Goal: Task Accomplishment & Management: Manage account settings

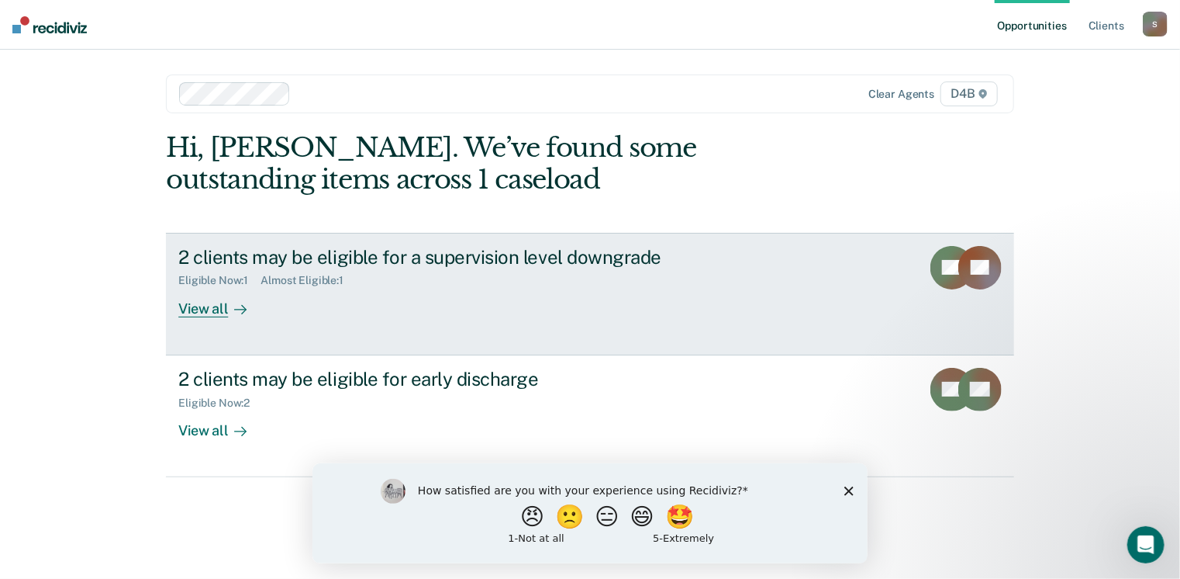
click at [211, 315] on div "View all" at bounding box center [221, 302] width 87 height 30
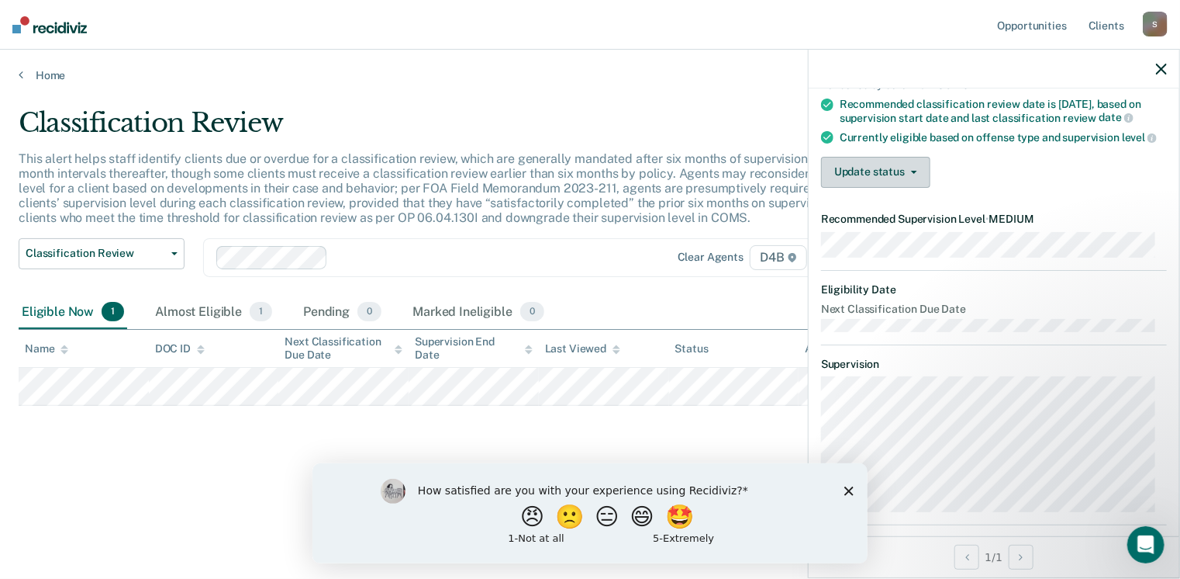
scroll to position [127, 0]
click at [907, 190] on button "Update status" at bounding box center [875, 174] width 109 height 31
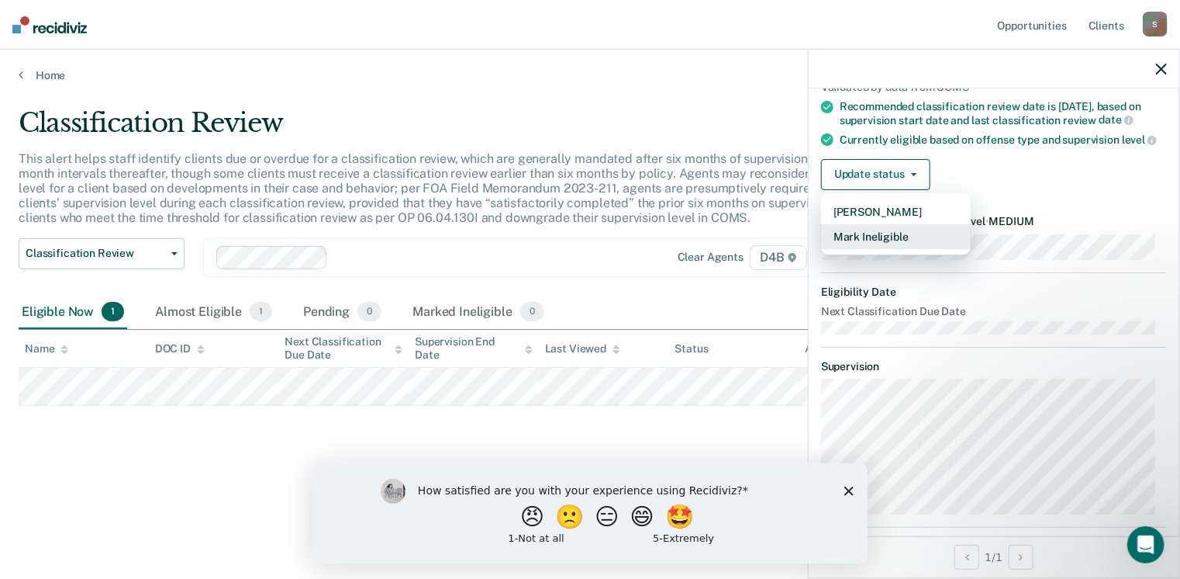
click at [894, 249] on button "Mark Ineligible" at bounding box center [896, 236] width 150 height 25
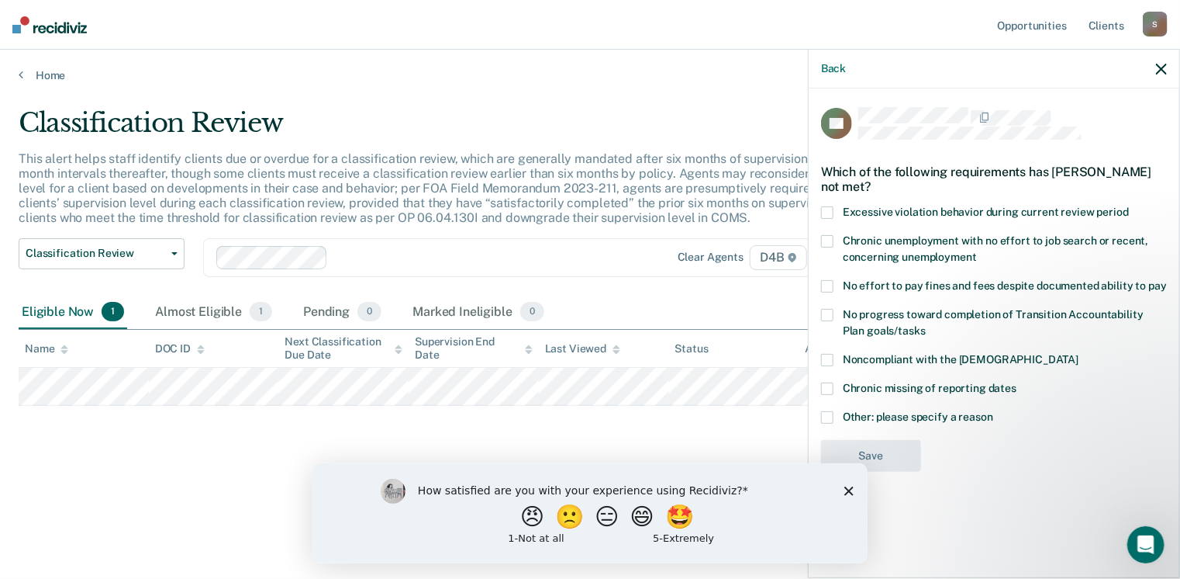
click at [834, 415] on label "Other: please specify a reason" at bounding box center [994, 419] width 346 height 16
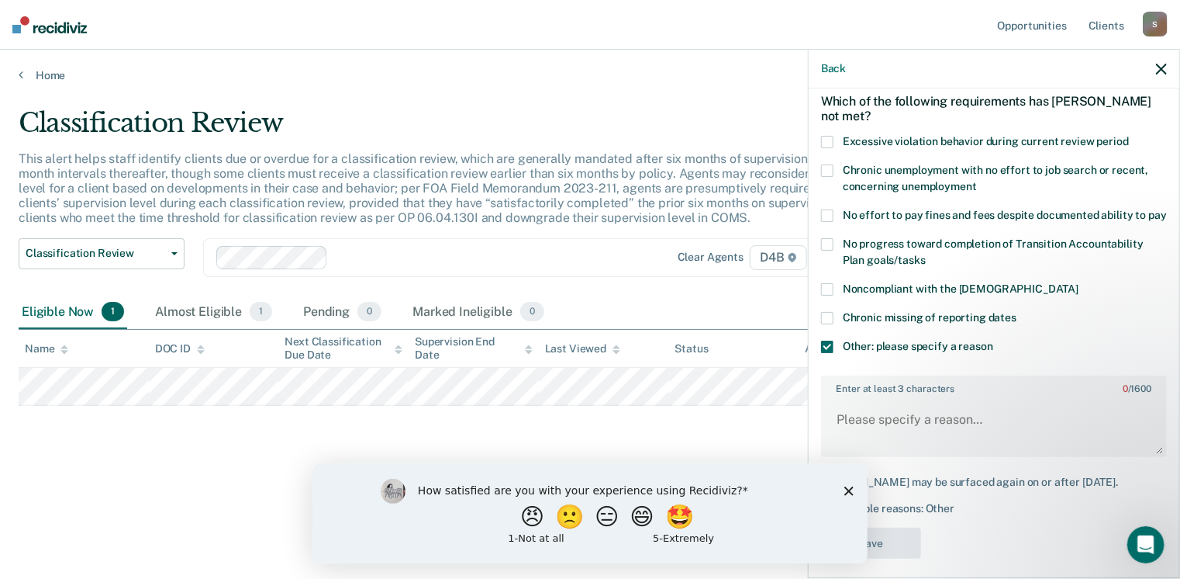
scroll to position [71, 0]
click at [1000, 443] on textarea "Enter at least 3 characters 0 / 1600" at bounding box center [994, 425] width 343 height 57
click at [1026, 488] on div "[PERSON_NAME] may be surfaced again on or after [DATE]." at bounding box center [994, 481] width 346 height 13
click at [1021, 393] on label "Enter at least 3 characters 11 / 1600" at bounding box center [994, 384] width 343 height 17
click at [1021, 401] on textarea "Combined 4A" at bounding box center [994, 425] width 343 height 57
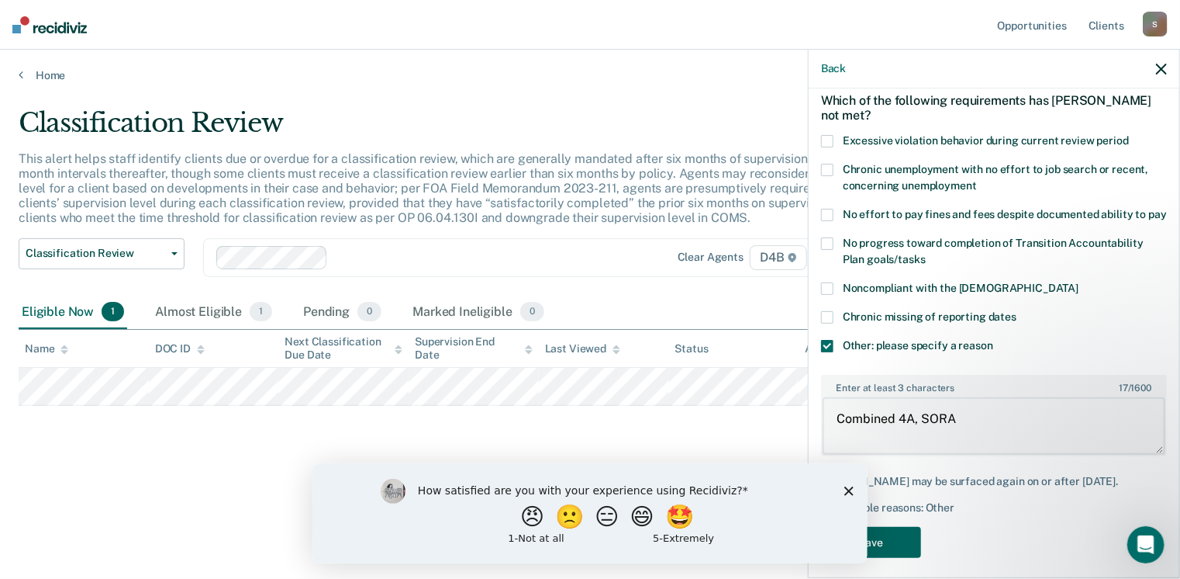
type textarea "Combined 4A, SORA"
click at [883, 558] on button "Save" at bounding box center [871, 543] width 100 height 32
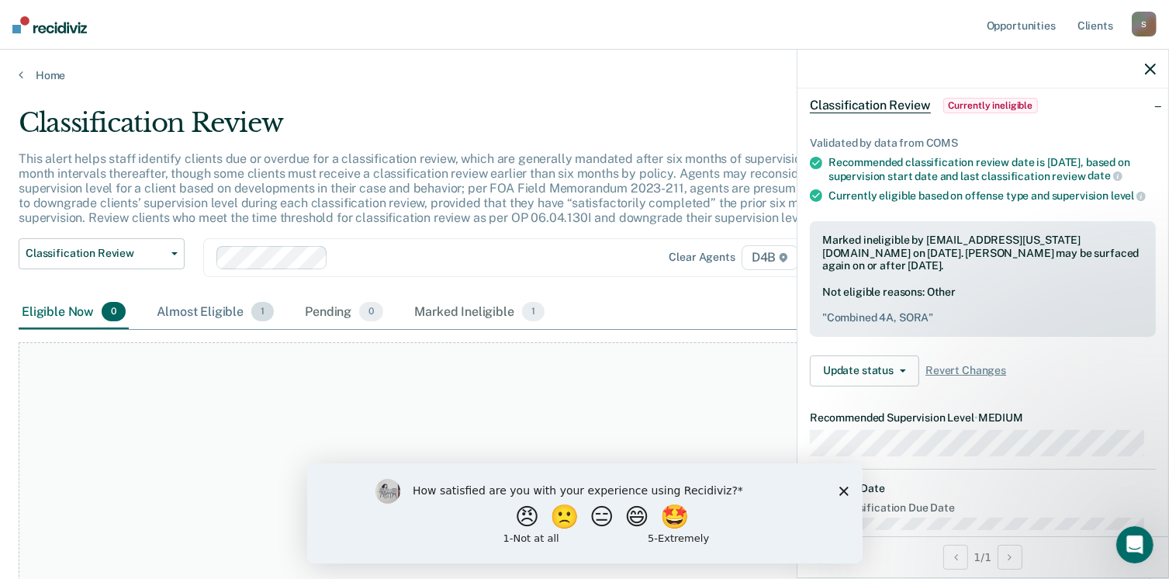
click at [212, 315] on div "Almost Eligible 1" at bounding box center [215, 312] width 123 height 34
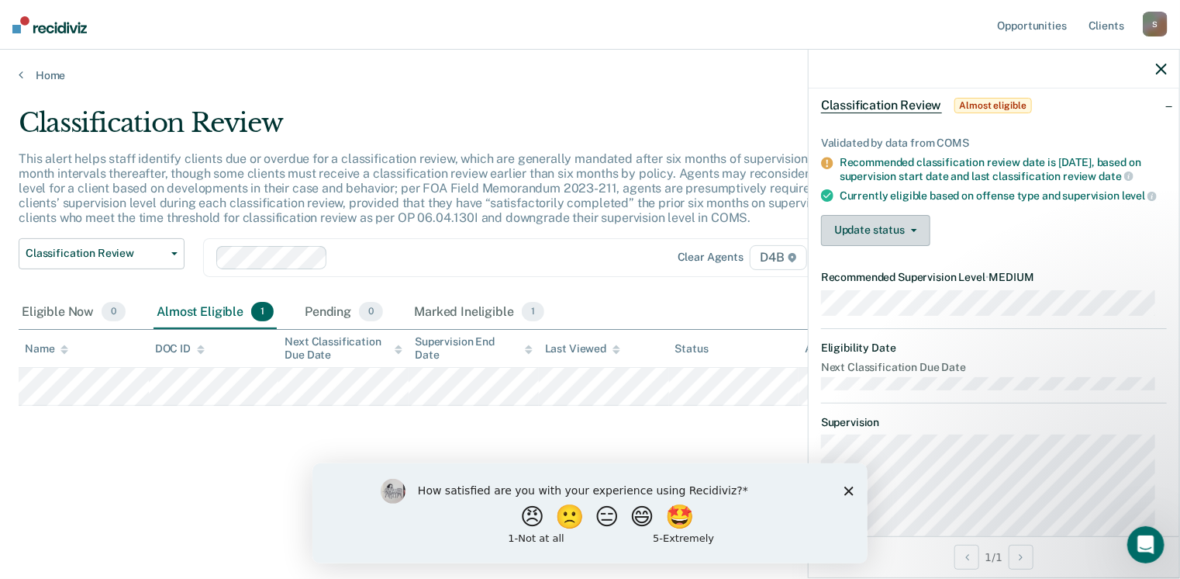
click at [897, 238] on button "Update status" at bounding box center [875, 230] width 109 height 31
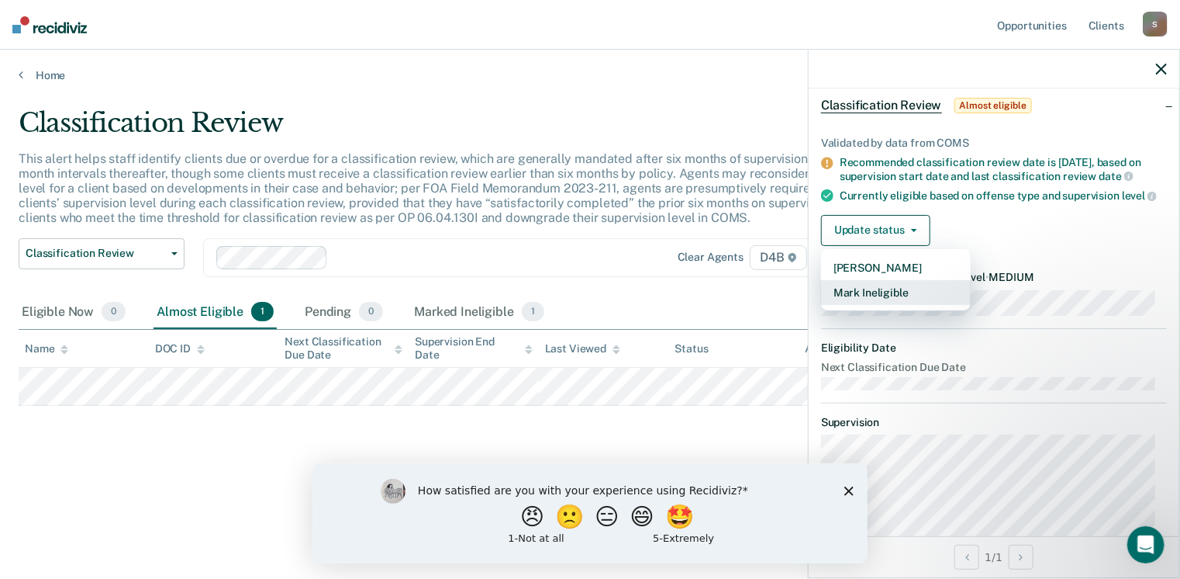
click at [894, 299] on button "Mark Ineligible" at bounding box center [896, 292] width 150 height 25
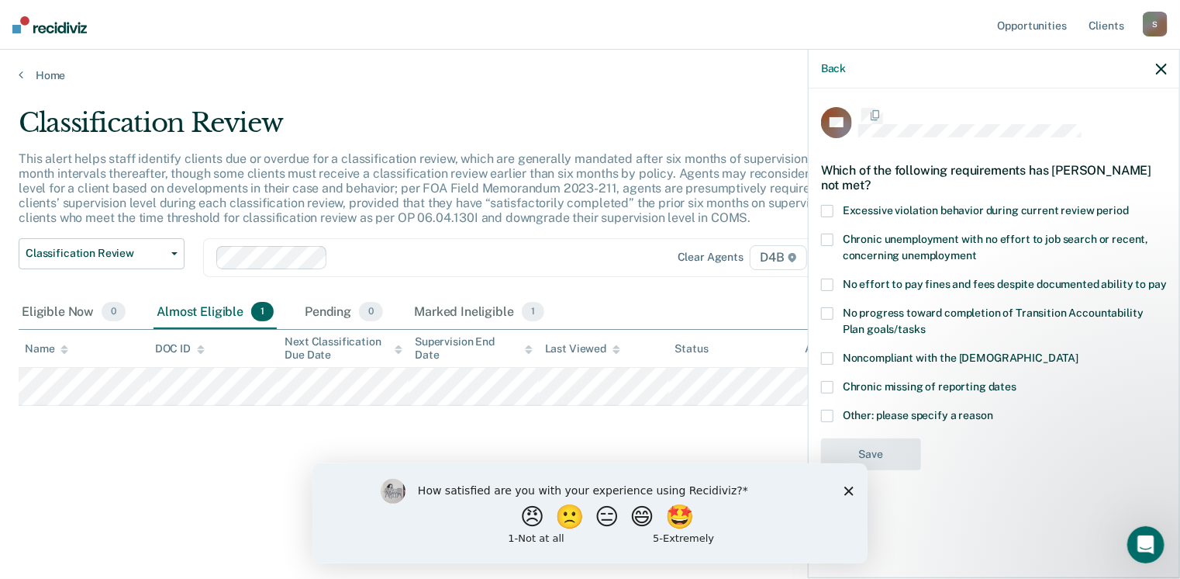
scroll to position [0, 0]
click at [829, 418] on span at bounding box center [827, 417] width 12 height 12
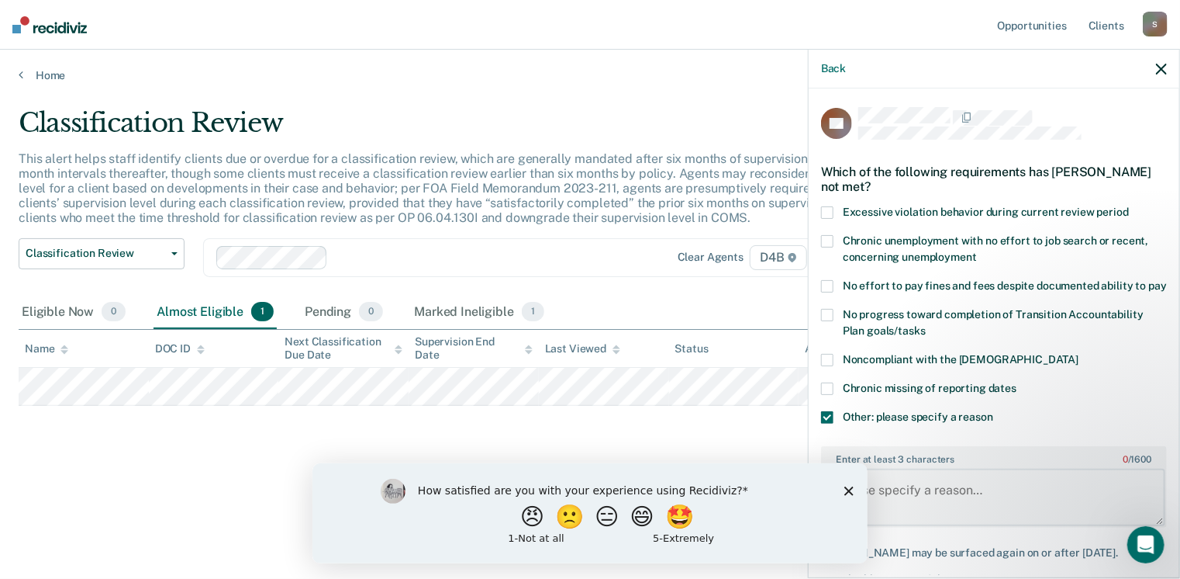
click at [988, 496] on textarea "Enter at least 3 characters 0 / 1600" at bounding box center [994, 496] width 343 height 57
type textarea "SORA"
click at [1071, 411] on div "Chronic missing of reporting dates" at bounding box center [994, 396] width 346 height 29
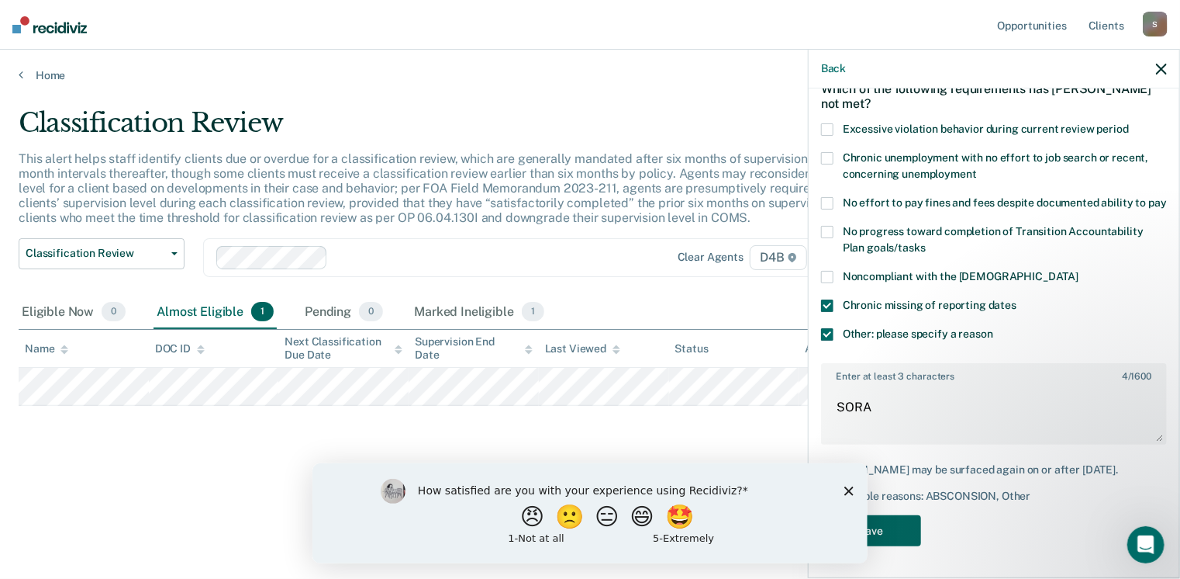
click at [893, 522] on button "Save" at bounding box center [871, 531] width 100 height 32
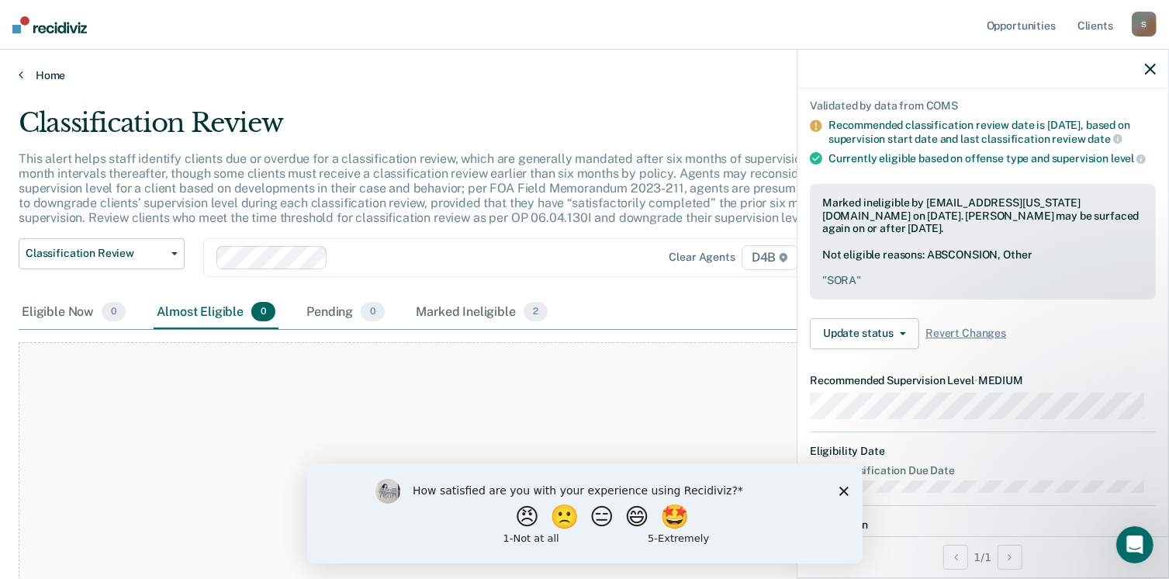
click at [23, 74] on link "Home" at bounding box center [585, 75] width 1132 height 14
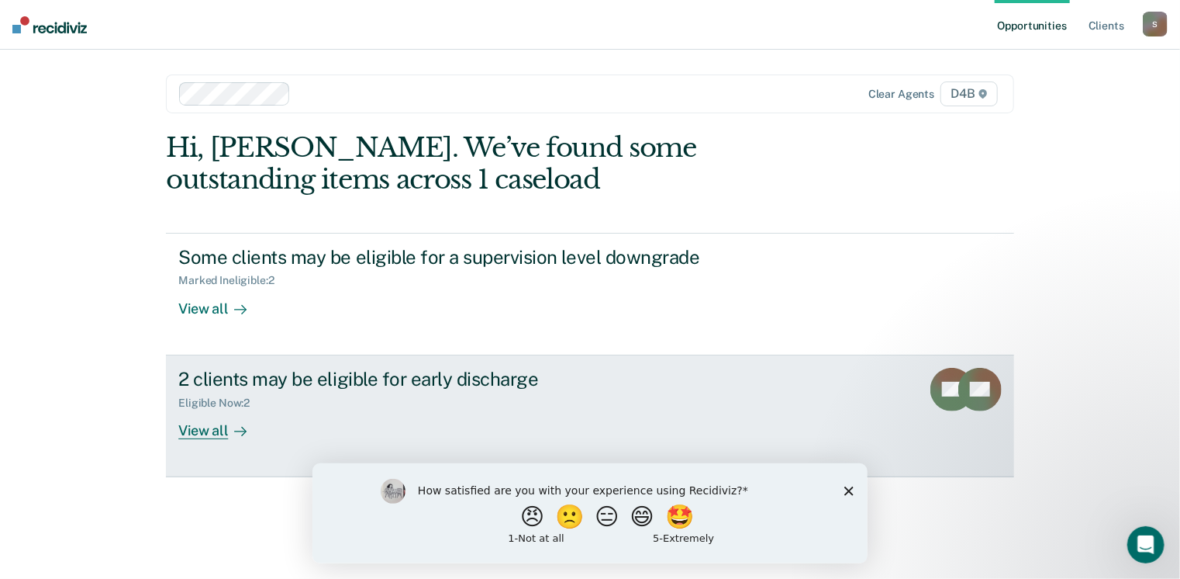
click at [485, 366] on link "2 clients may be eligible for early discharge Eligible Now : 2 View all DR DB" at bounding box center [590, 416] width 848 height 122
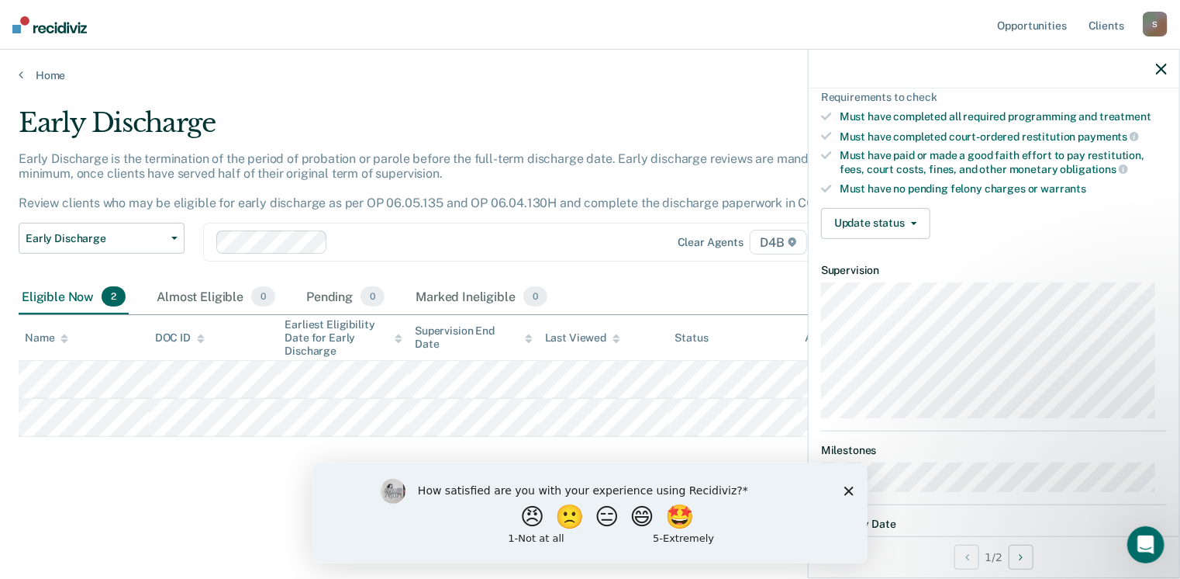
scroll to position [371, 0]
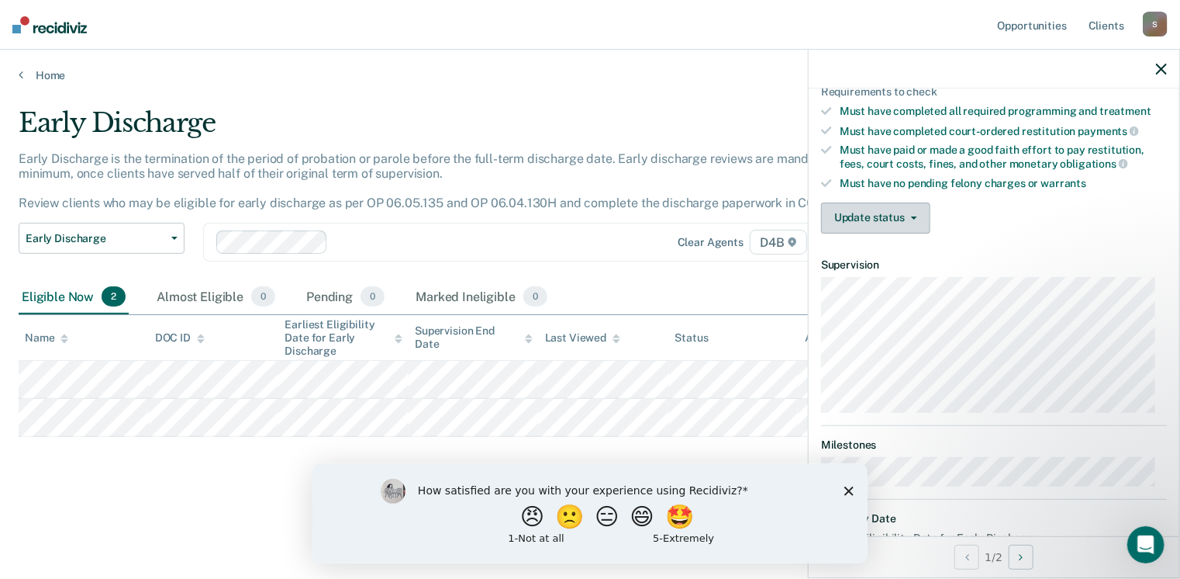
click at [859, 218] on button "Update status" at bounding box center [875, 217] width 109 height 31
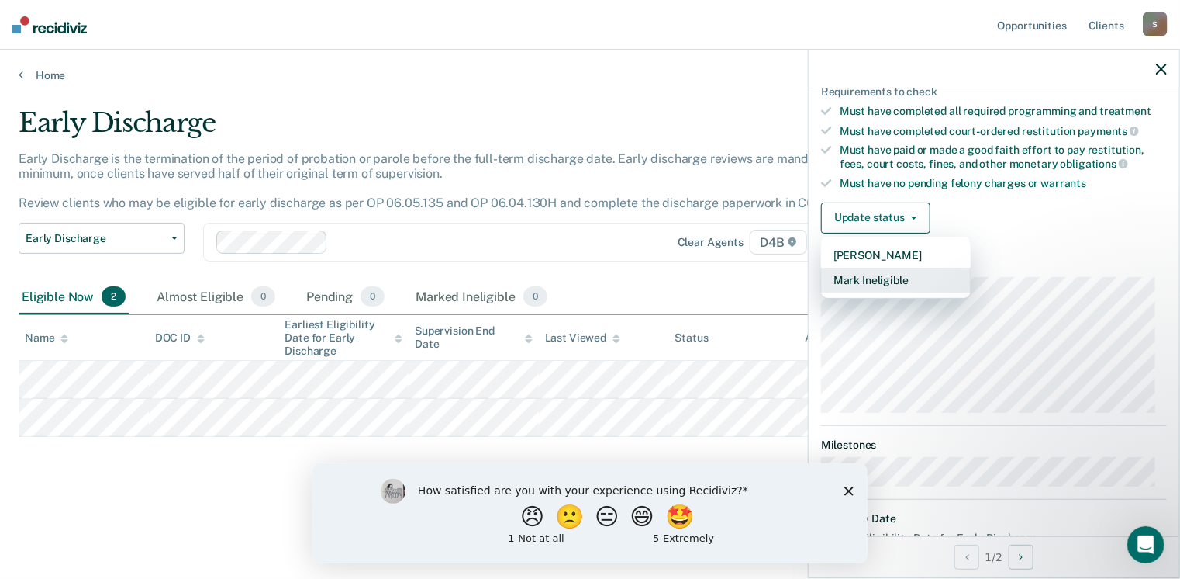
click at [881, 274] on button "Mark Ineligible" at bounding box center [896, 280] width 150 height 25
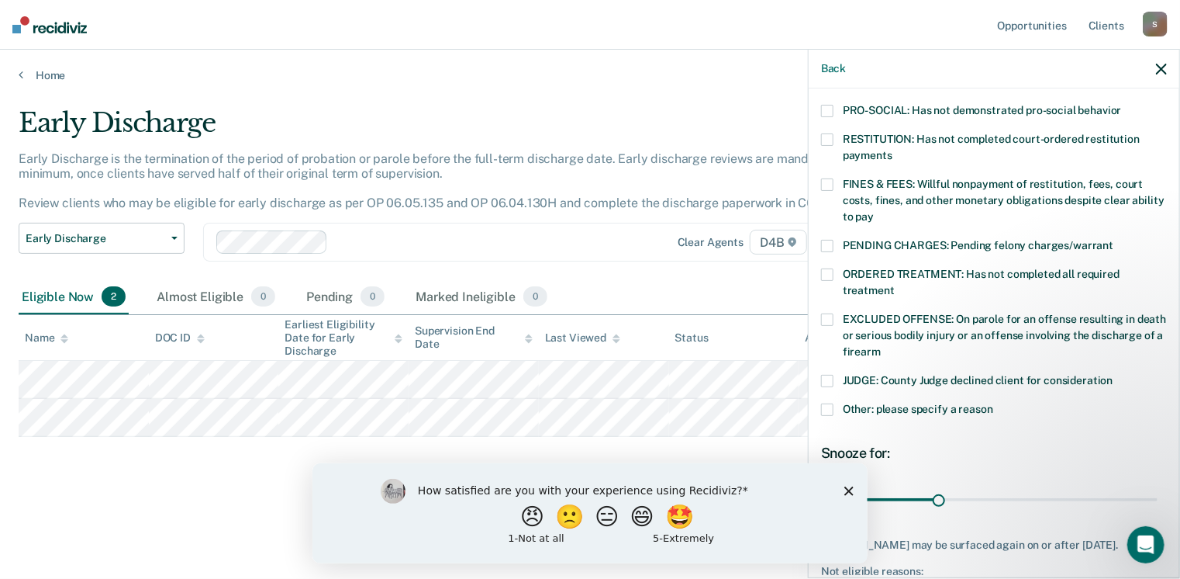
click at [831, 403] on span at bounding box center [827, 409] width 12 height 12
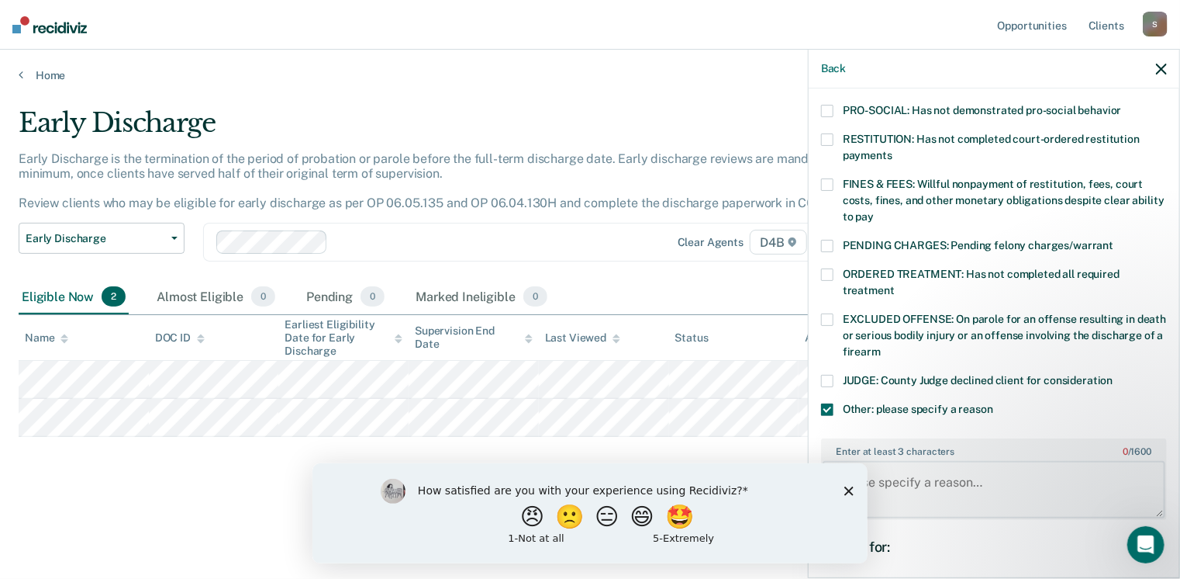
click at [994, 465] on textarea "Enter at least 3 characters 0 / 1600" at bounding box center [994, 489] width 343 height 57
type textarea "Per Parole Discharge unit not eligible due to SORA"
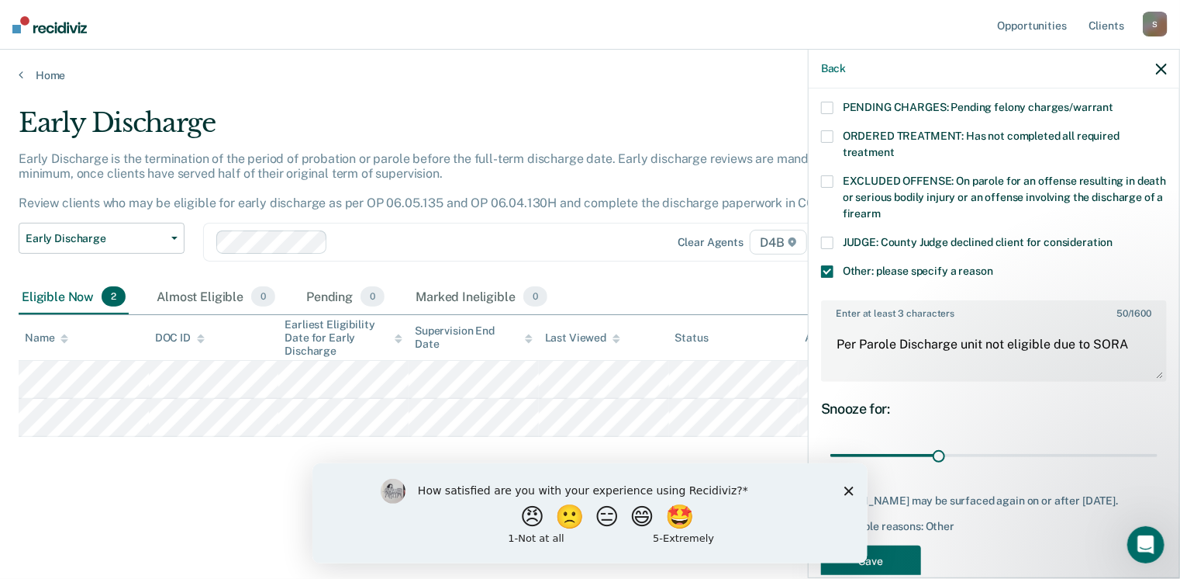
scroll to position [533, 0]
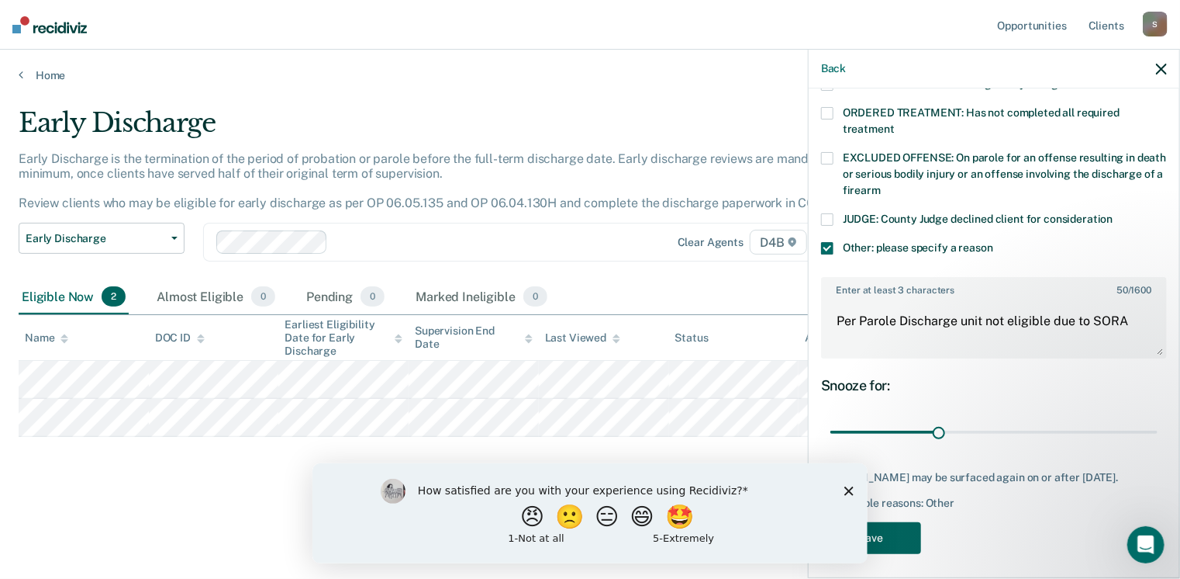
click at [893, 525] on button "Save" at bounding box center [871, 538] width 100 height 32
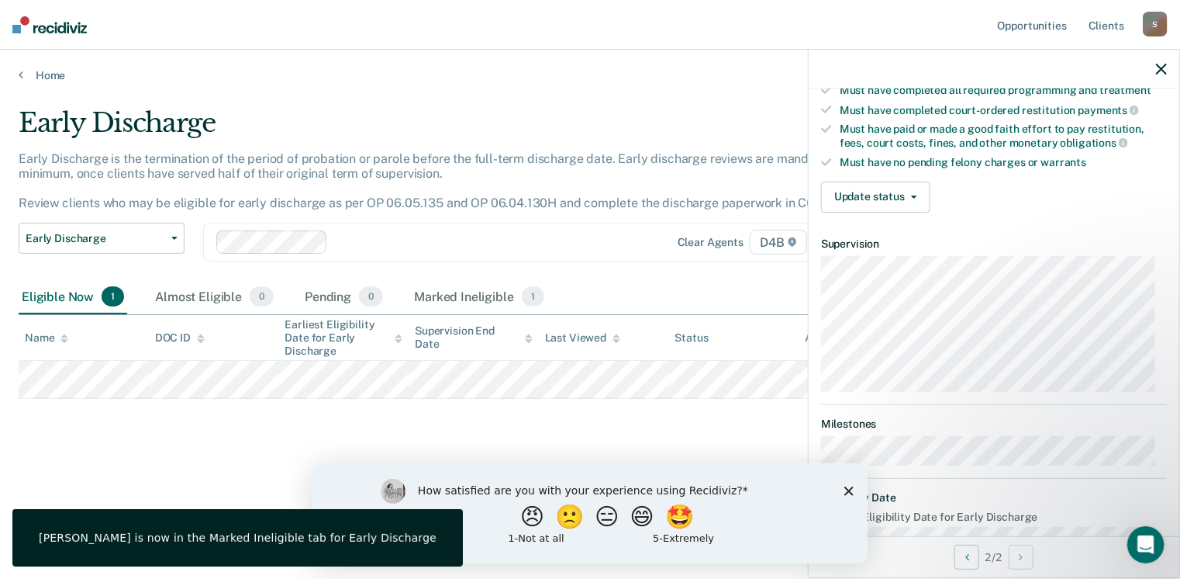
scroll to position [419, 0]
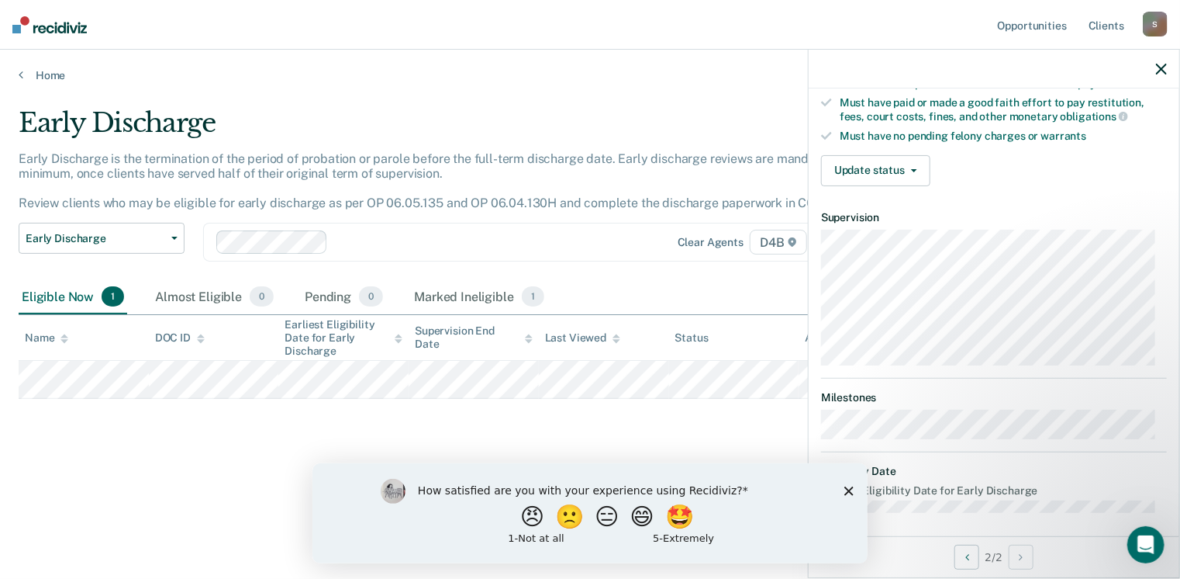
click at [1073, 484] on dt "Earliest Eligibility Date for Early Discharge" at bounding box center [994, 490] width 346 height 13
click at [848, 498] on div "How satisfied are you with your experience using Recidiviz? 😠 🙁 😑 😄 🤩 1 - Not a…" at bounding box center [589, 512] width 555 height 100
click at [845, 489] on icon "Close survey" at bounding box center [848, 489] width 9 height 9
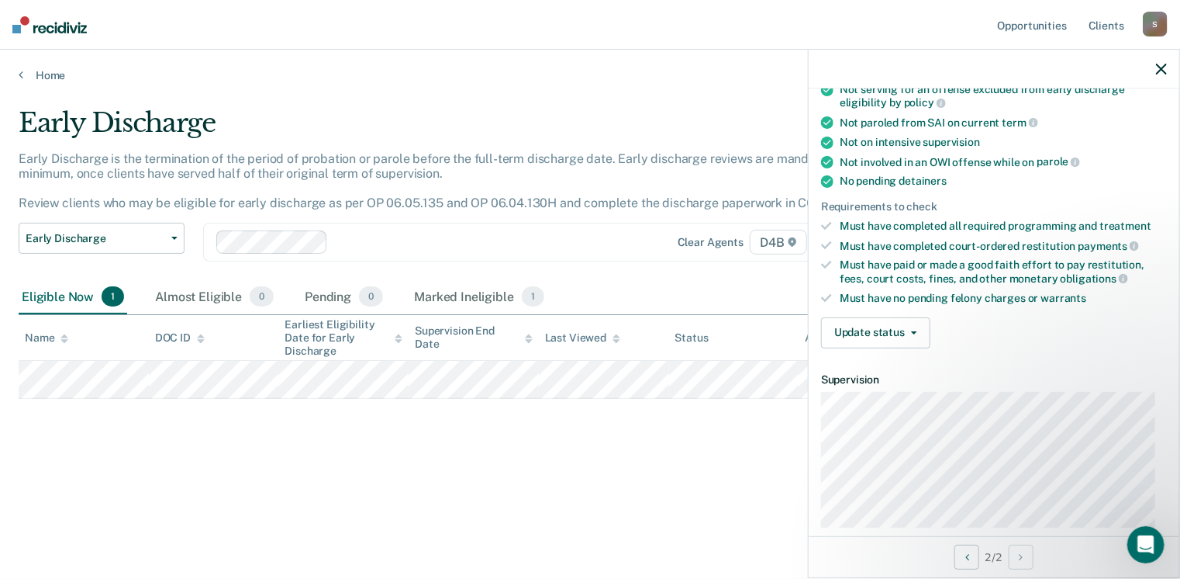
scroll to position [253, 0]
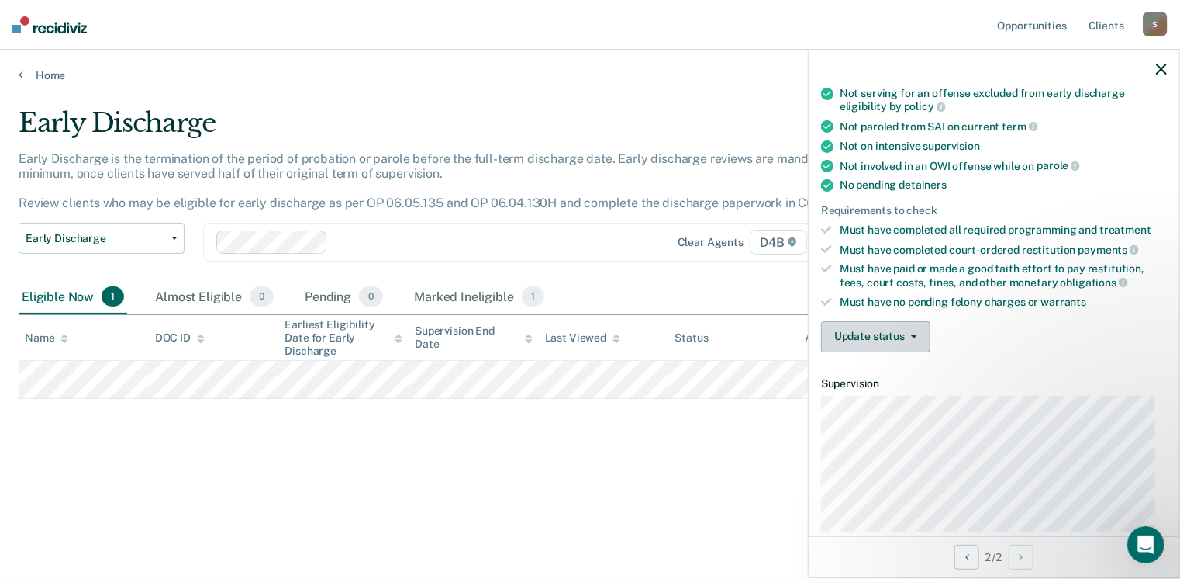
click at [914, 335] on button "Update status" at bounding box center [875, 336] width 109 height 31
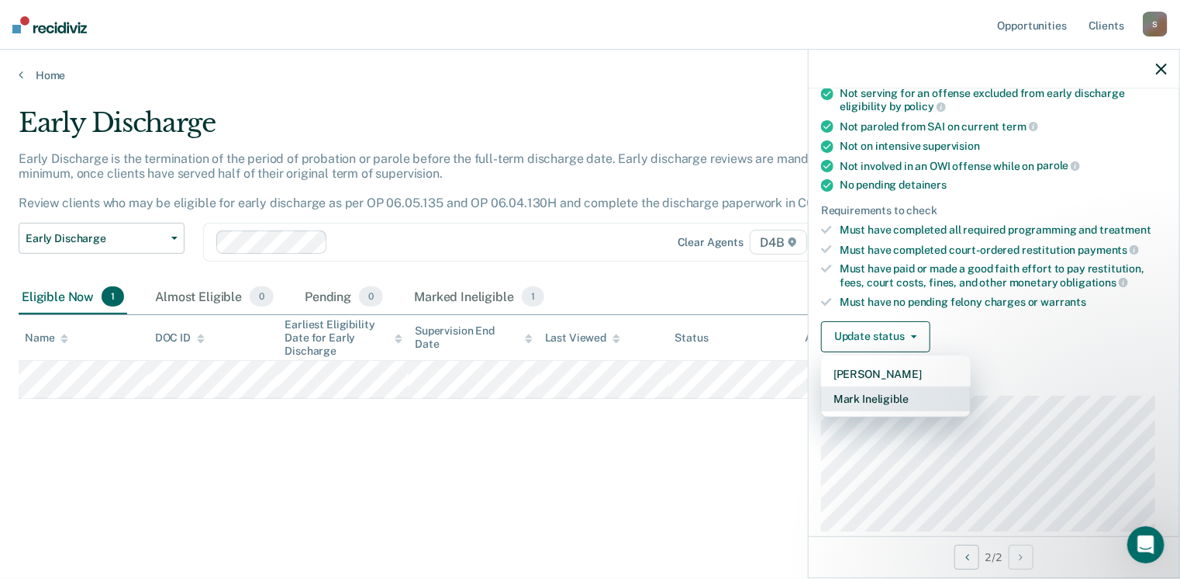
click at [890, 392] on button "Mark Ineligible" at bounding box center [896, 398] width 150 height 25
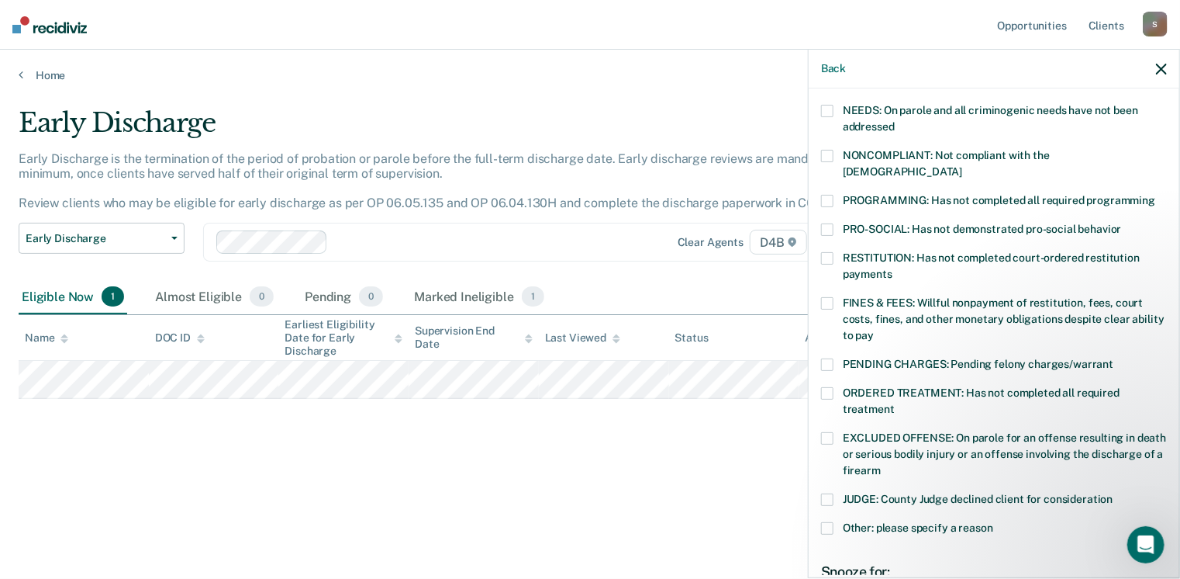
click at [827, 522] on span at bounding box center [827, 528] width 12 height 12
click at [1014, 522] on label "Other: please specify a reason" at bounding box center [994, 530] width 346 height 16
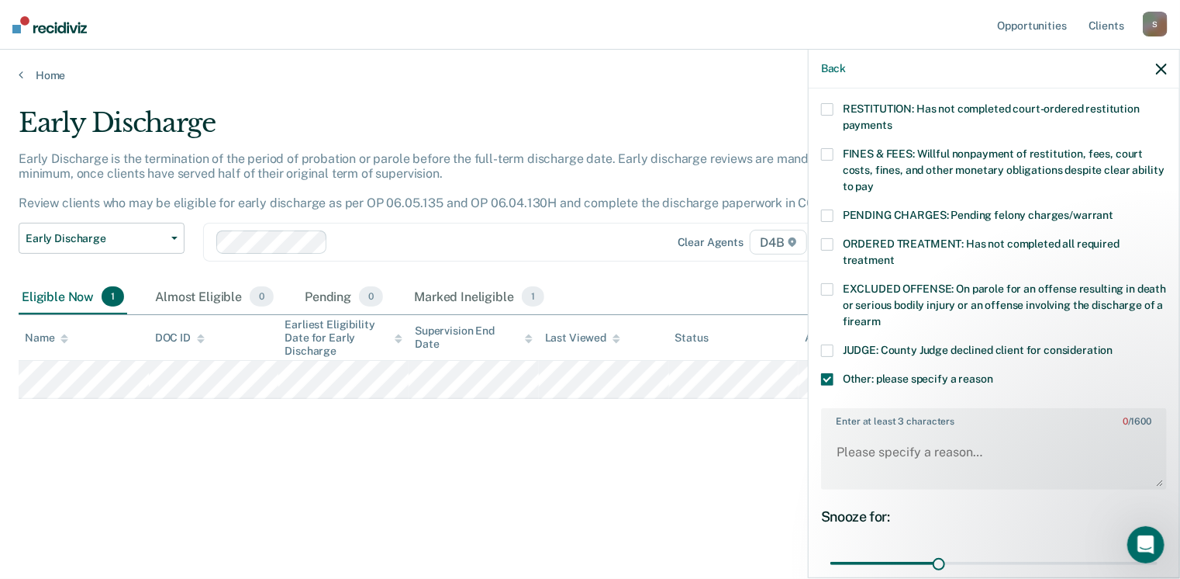
scroll to position [403, 0]
click at [956, 430] on textarea "Enter at least 3 characters 0 / 1600" at bounding box center [994, 458] width 343 height 57
type textarea "Not eligible due to SORA"
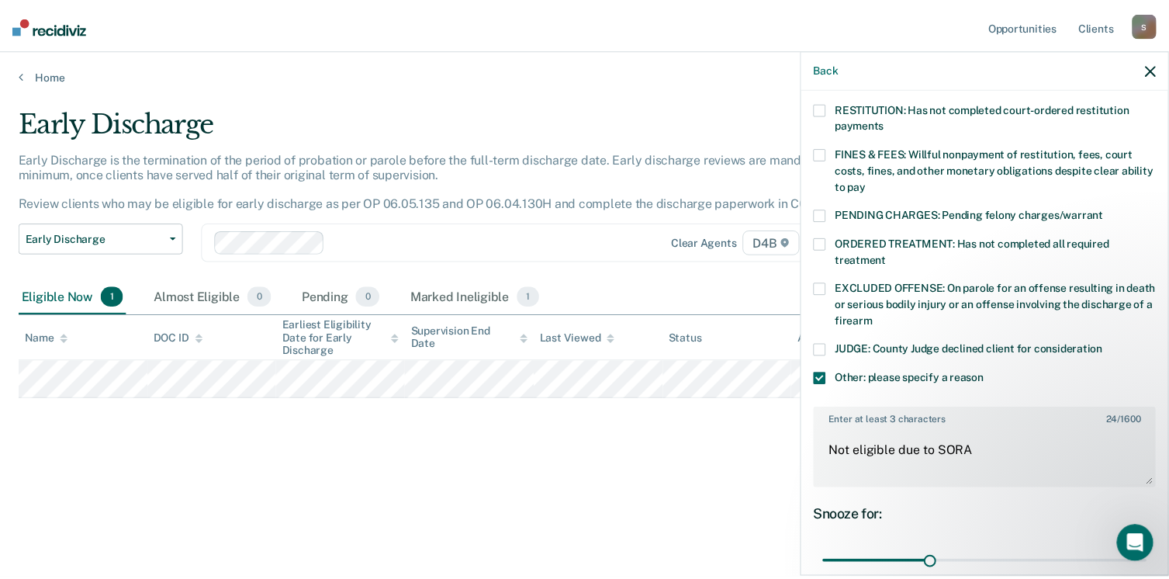
scroll to position [533, 0]
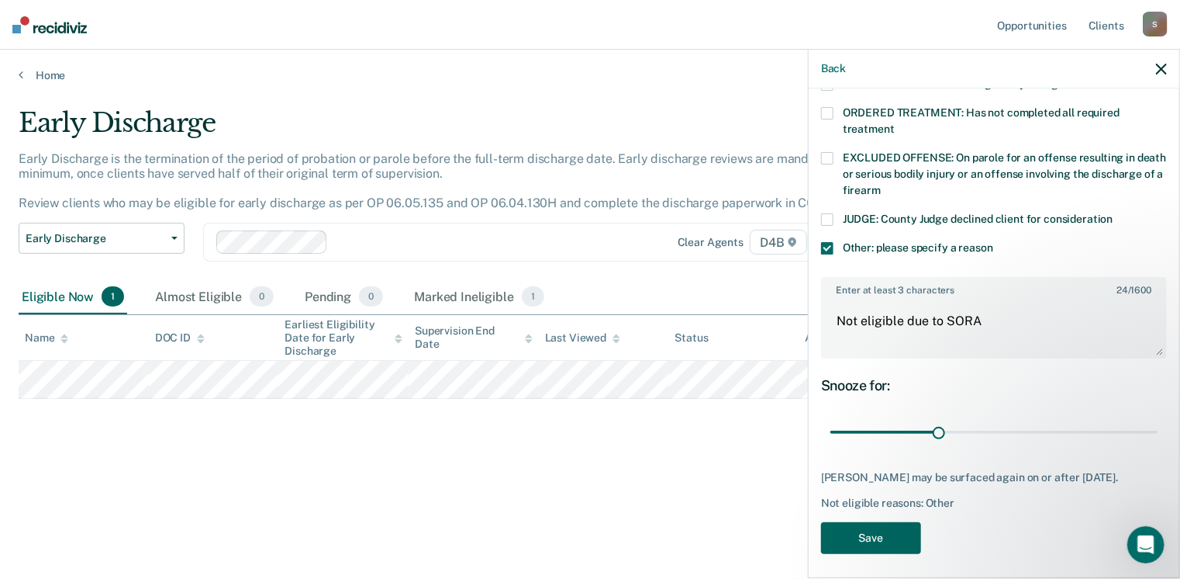
click at [869, 530] on button "Save" at bounding box center [871, 538] width 100 height 32
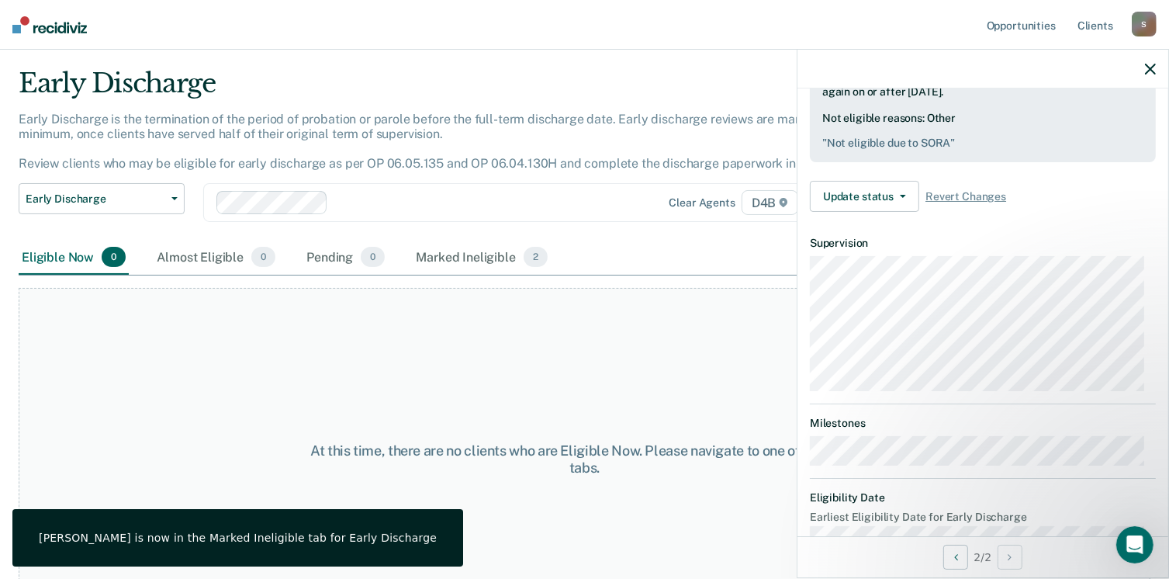
scroll to position [47, 0]
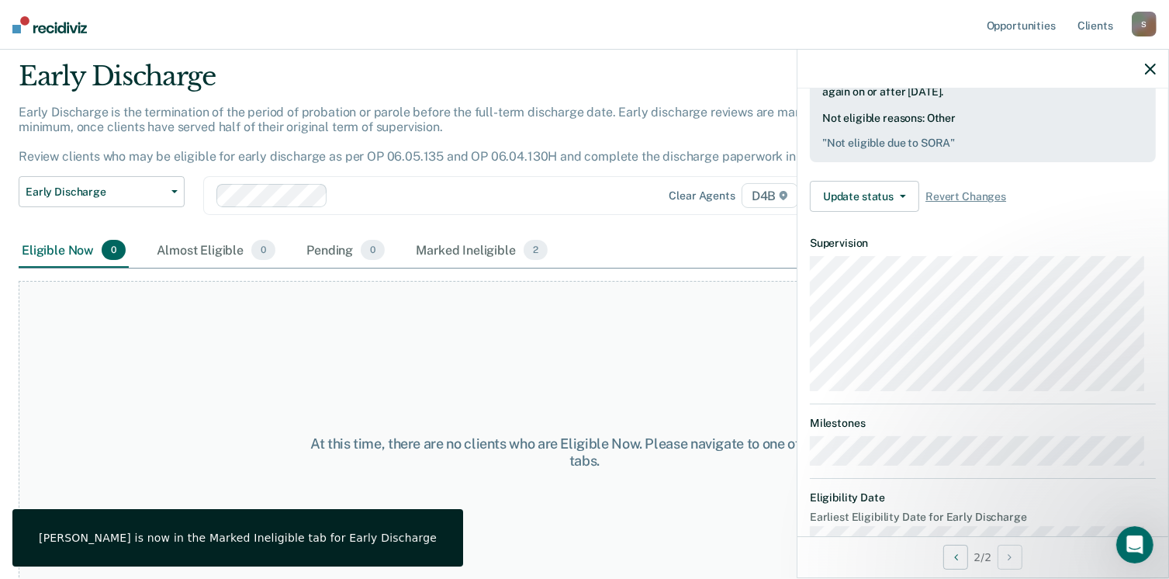
click at [1153, 69] on icon "button" at bounding box center [1150, 69] width 11 height 11
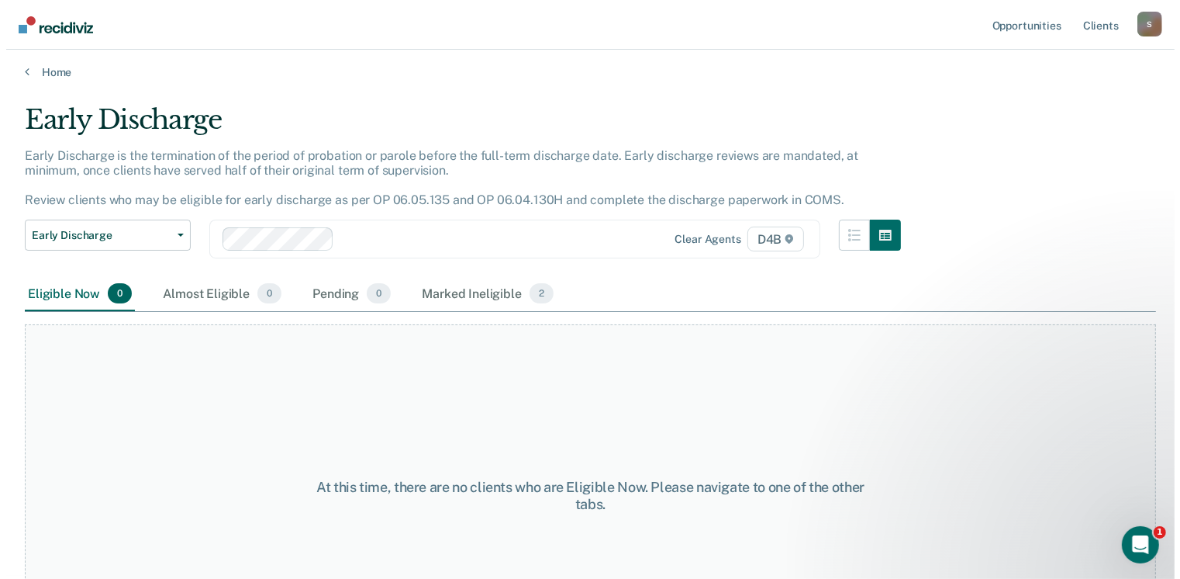
scroll to position [0, 0]
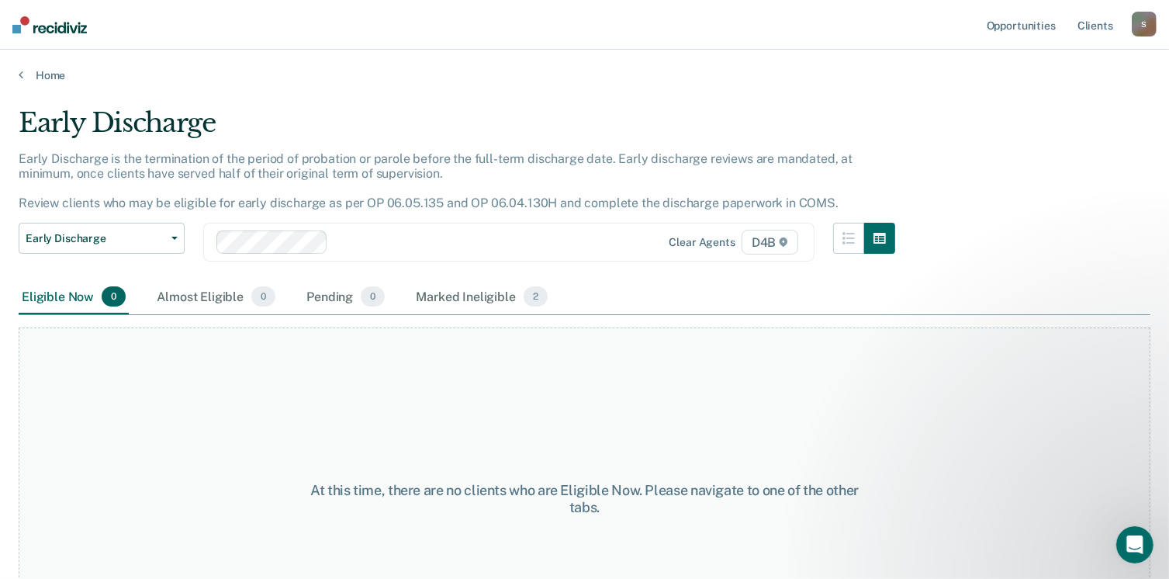
click at [53, 66] on div "Home" at bounding box center [584, 66] width 1169 height 33
click at [52, 74] on link "Home" at bounding box center [585, 75] width 1132 height 14
